Goal: Navigation & Orientation: Go to known website

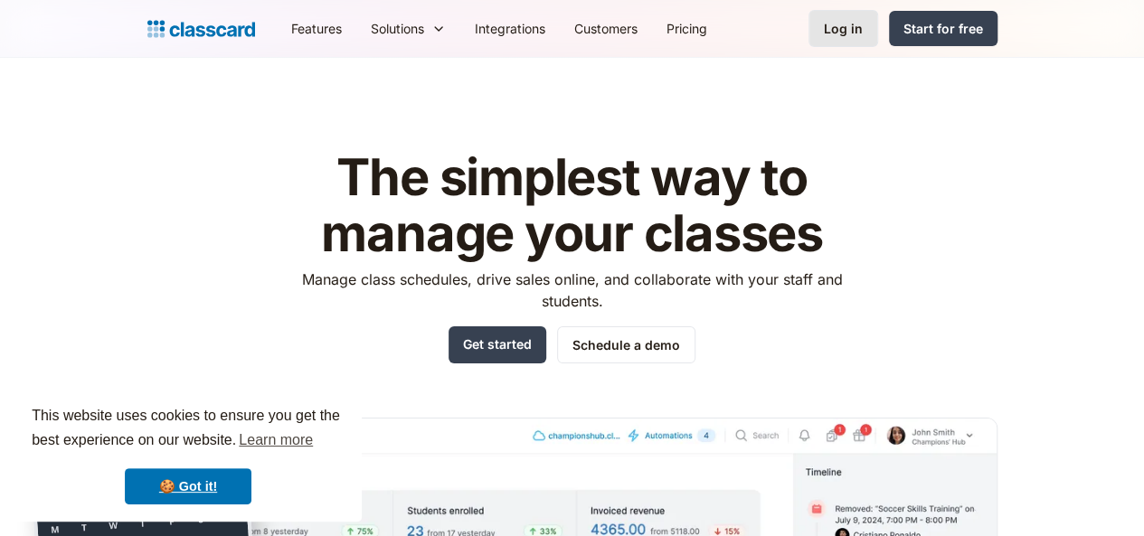
click at [863, 35] on div "Log in" at bounding box center [843, 28] width 39 height 19
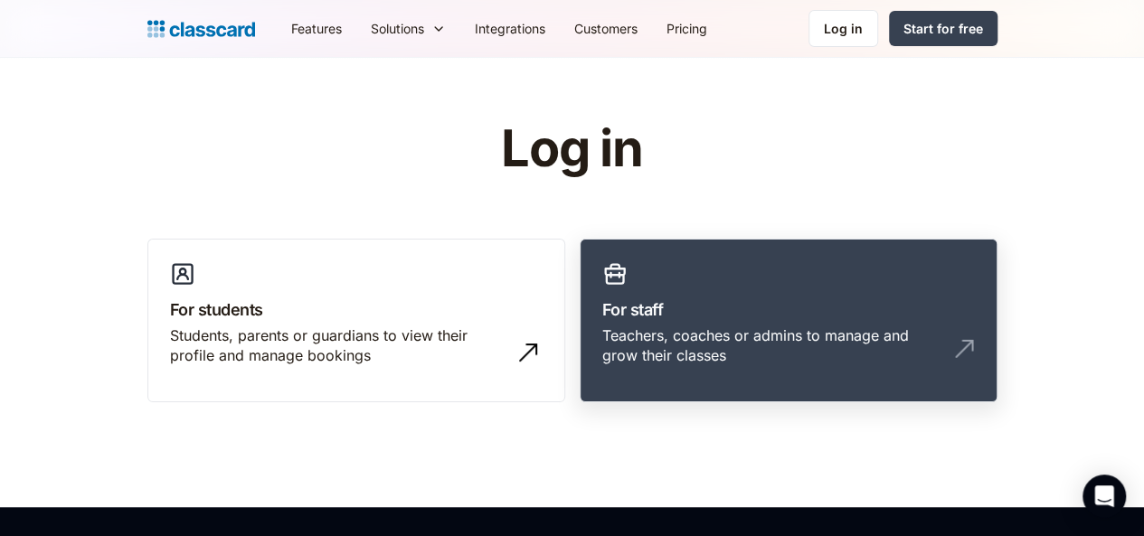
click at [787, 341] on div "Teachers, coaches or admins to manage and grow their classes" at bounding box center [770, 346] width 336 height 41
click at [642, 328] on div "Teachers, coaches or admins to manage and grow their classes" at bounding box center [770, 346] width 336 height 41
